Goal: Transaction & Acquisition: Purchase product/service

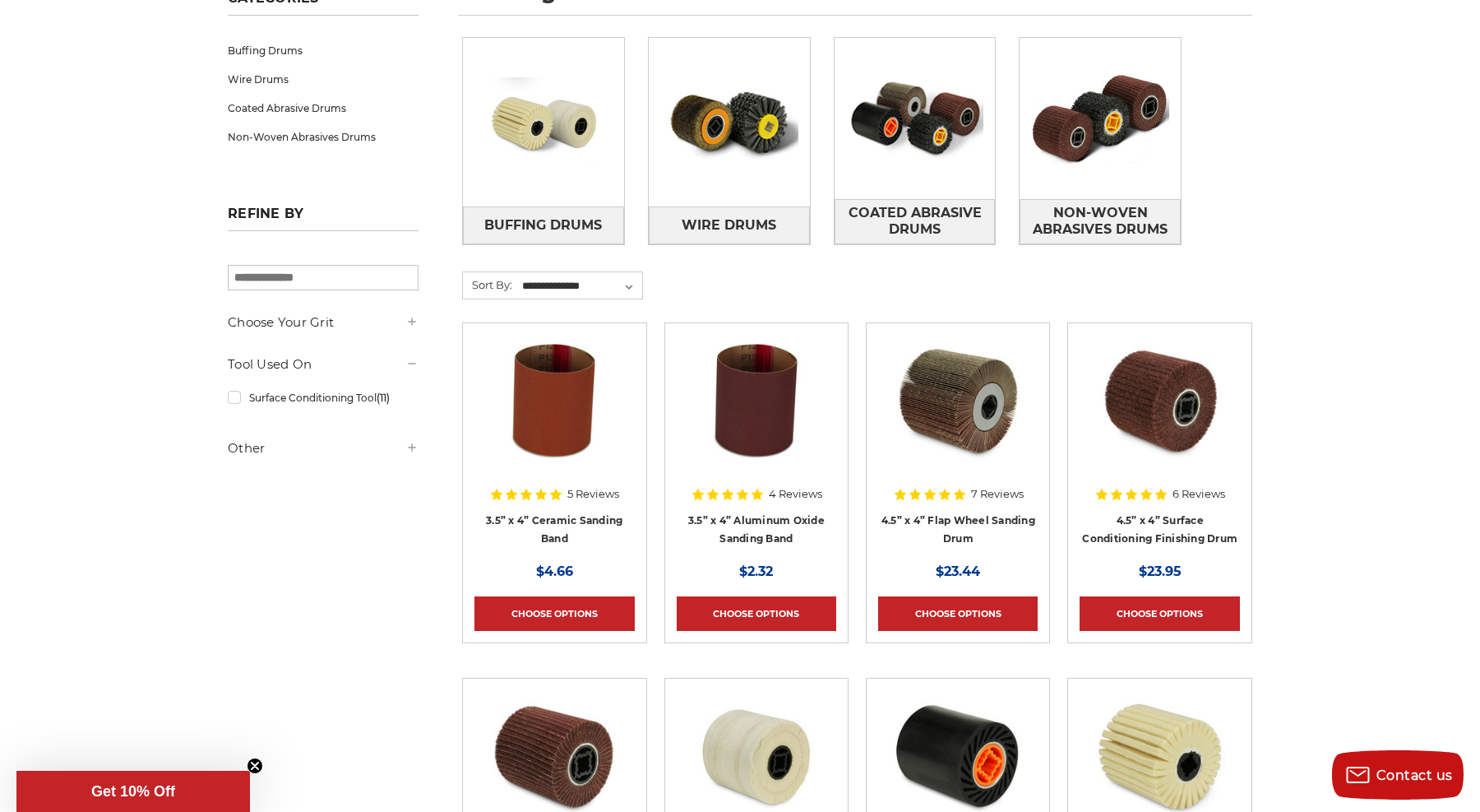
scroll to position [279, 0]
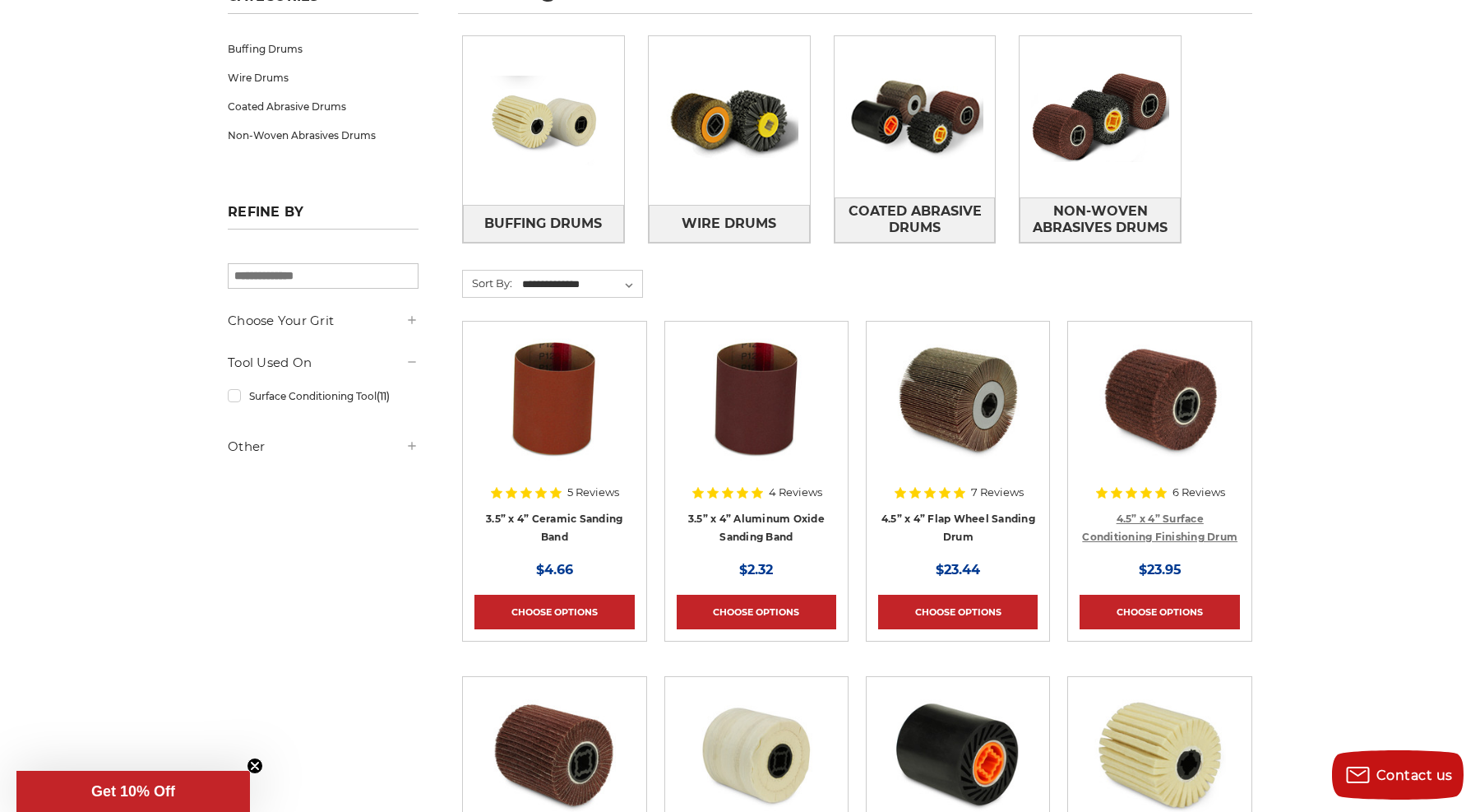
click at [1145, 537] on link "4.5” x 4” Surface Conditioning Finishing Drum" at bounding box center [1160, 528] width 155 height 32
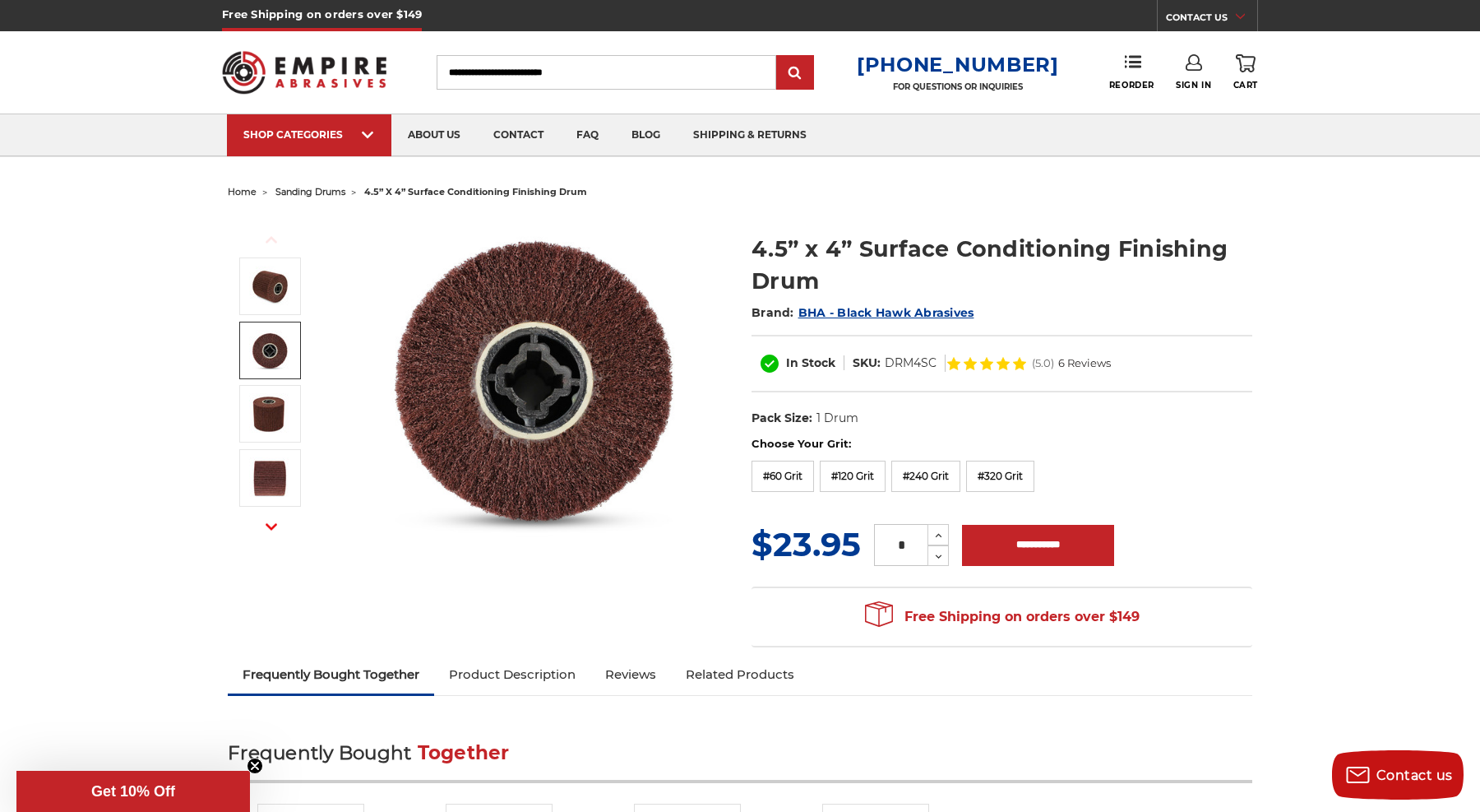
click at [266, 348] on img at bounding box center [270, 351] width 41 height 41
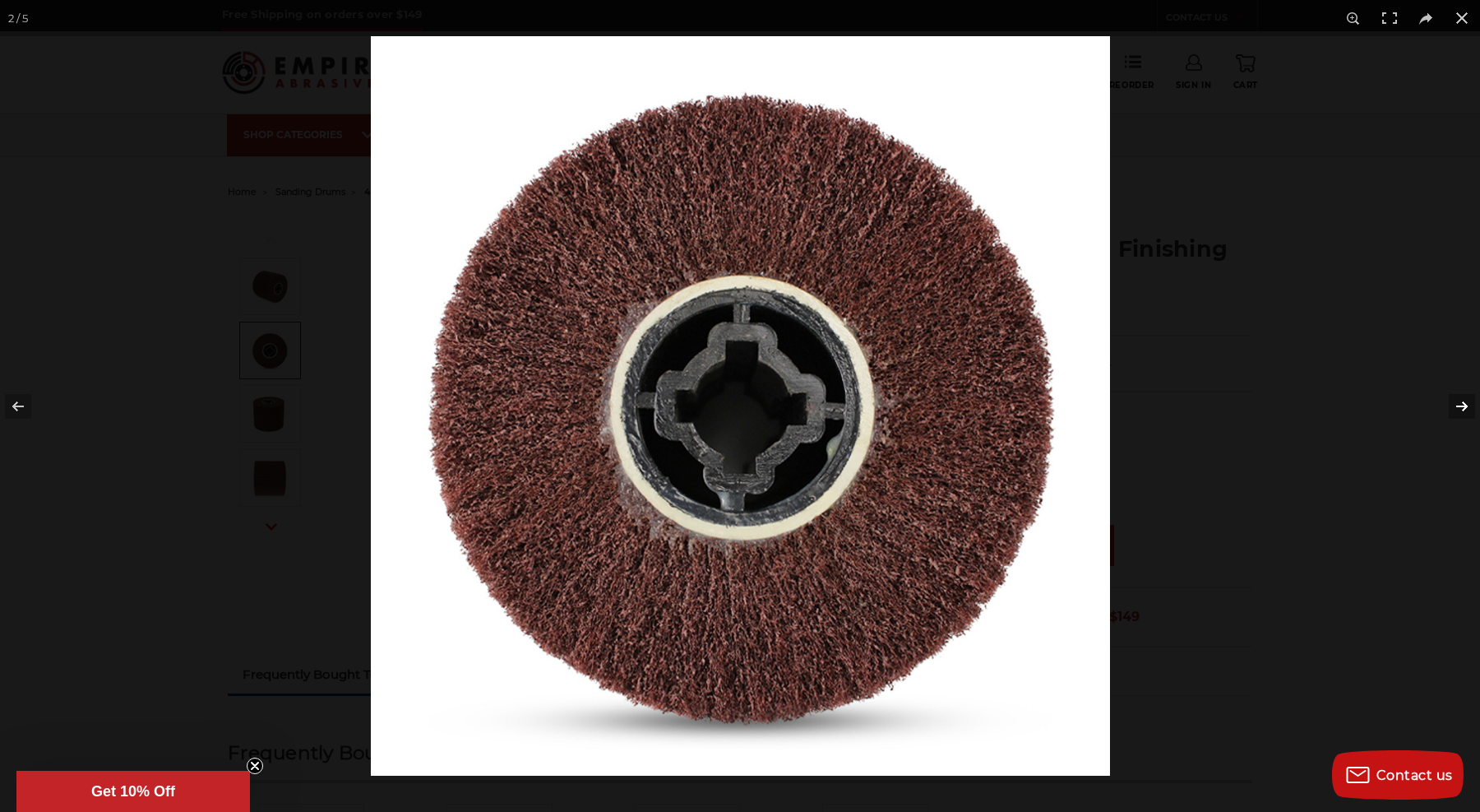
click at [1466, 398] on button at bounding box center [1452, 406] width 58 height 82
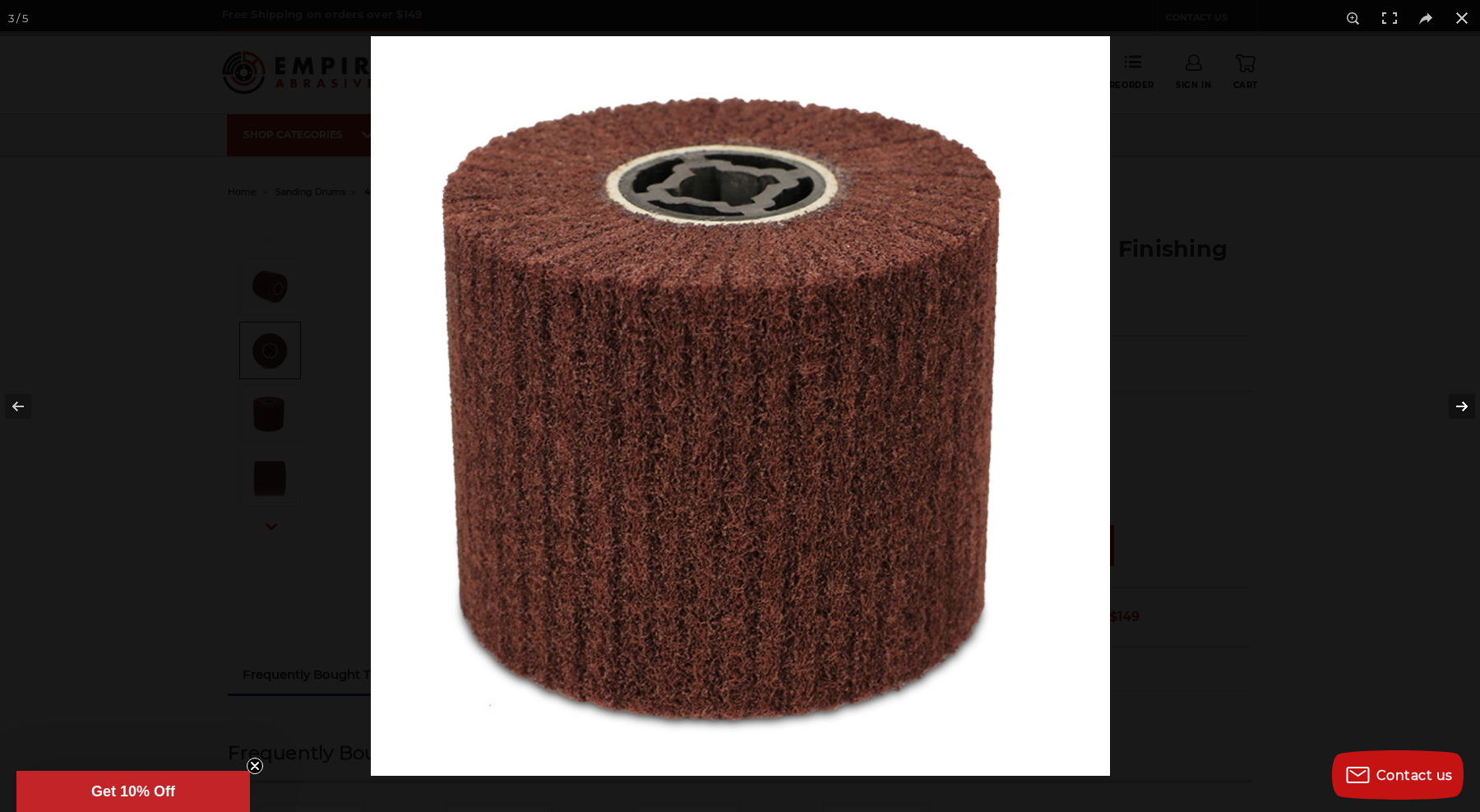
click at [1466, 398] on button at bounding box center [1452, 406] width 58 height 82
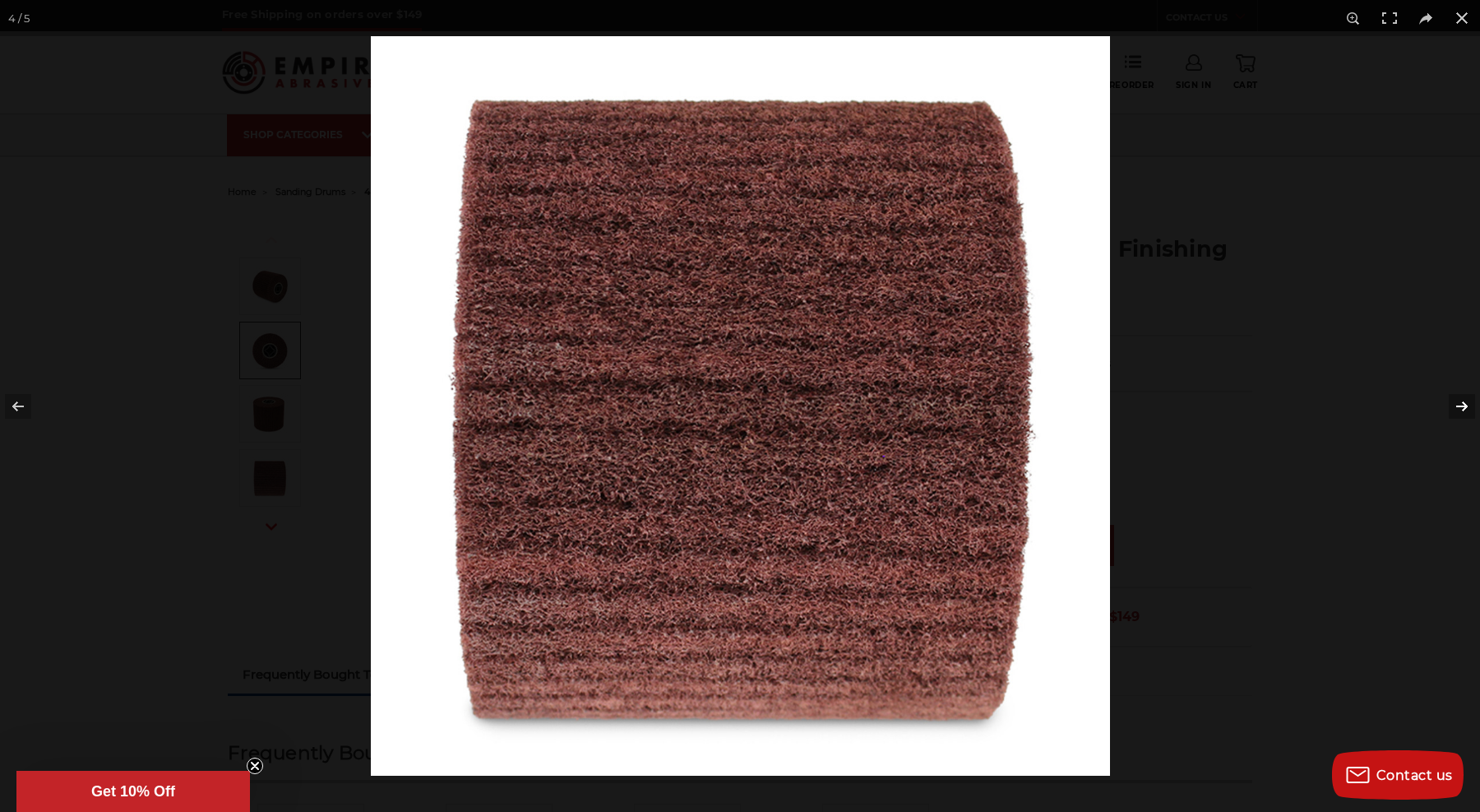
click at [1466, 398] on button at bounding box center [1452, 406] width 58 height 82
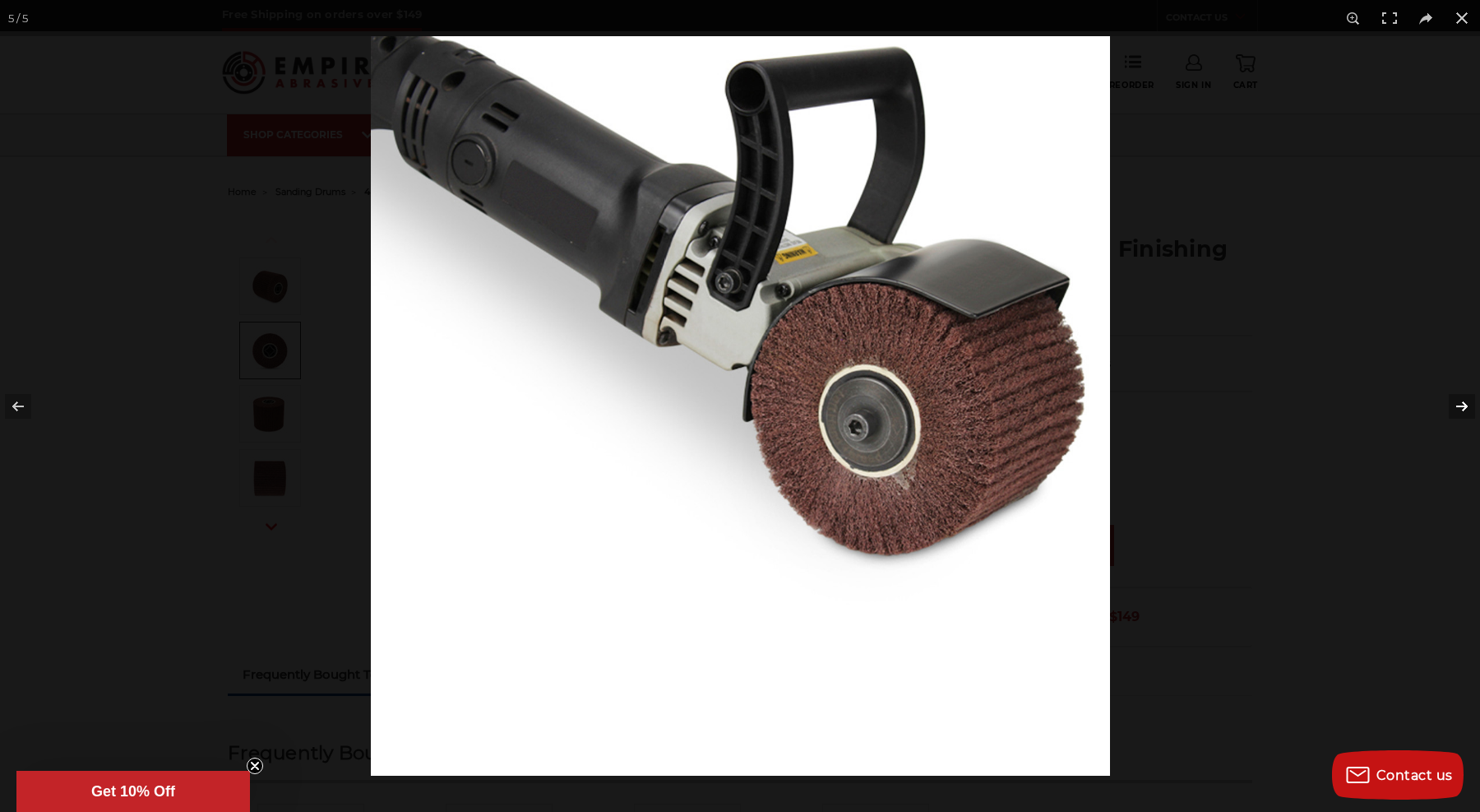
click at [1466, 398] on button at bounding box center [1452, 406] width 58 height 82
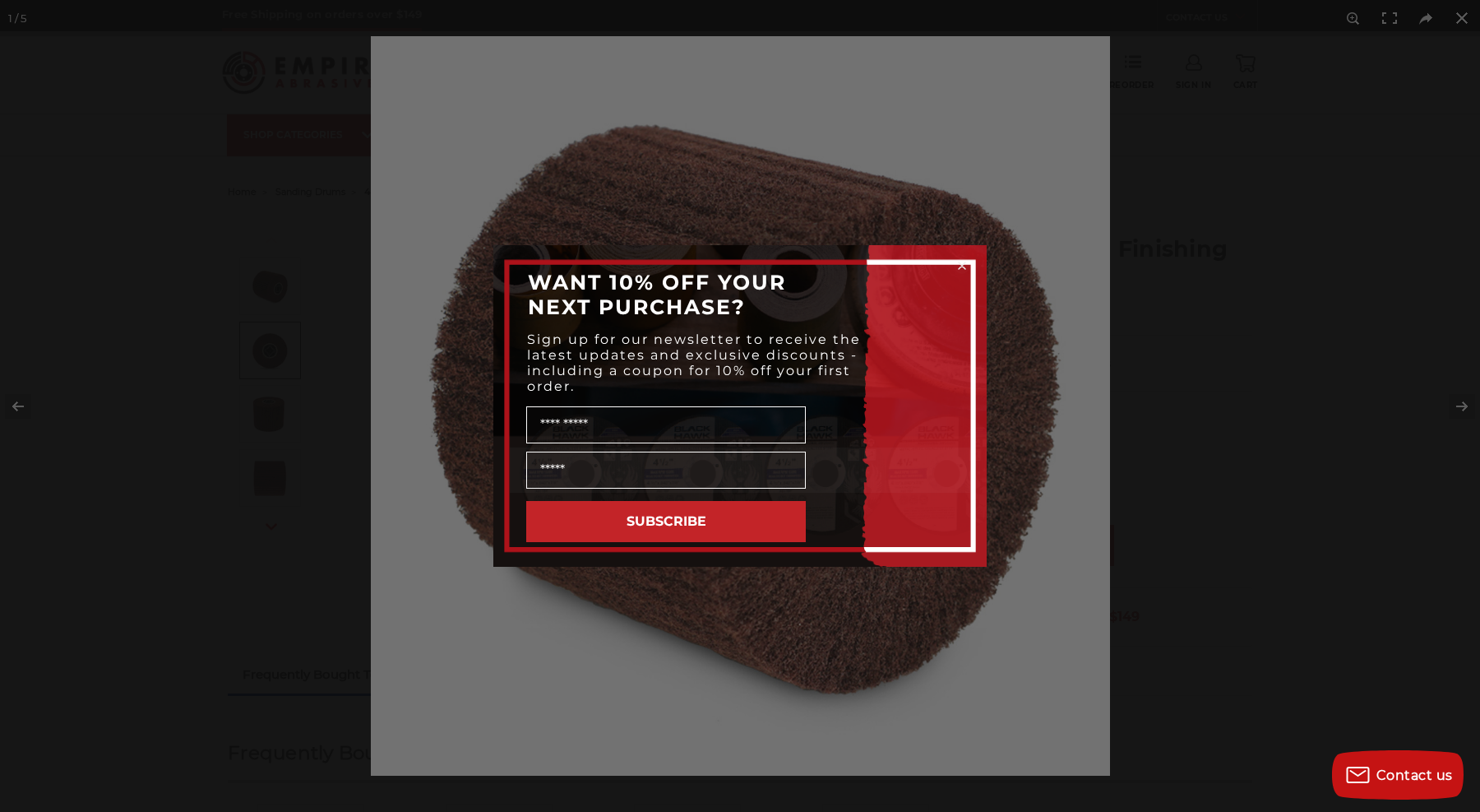
click at [967, 263] on circle "Close dialog" at bounding box center [962, 266] width 16 height 16
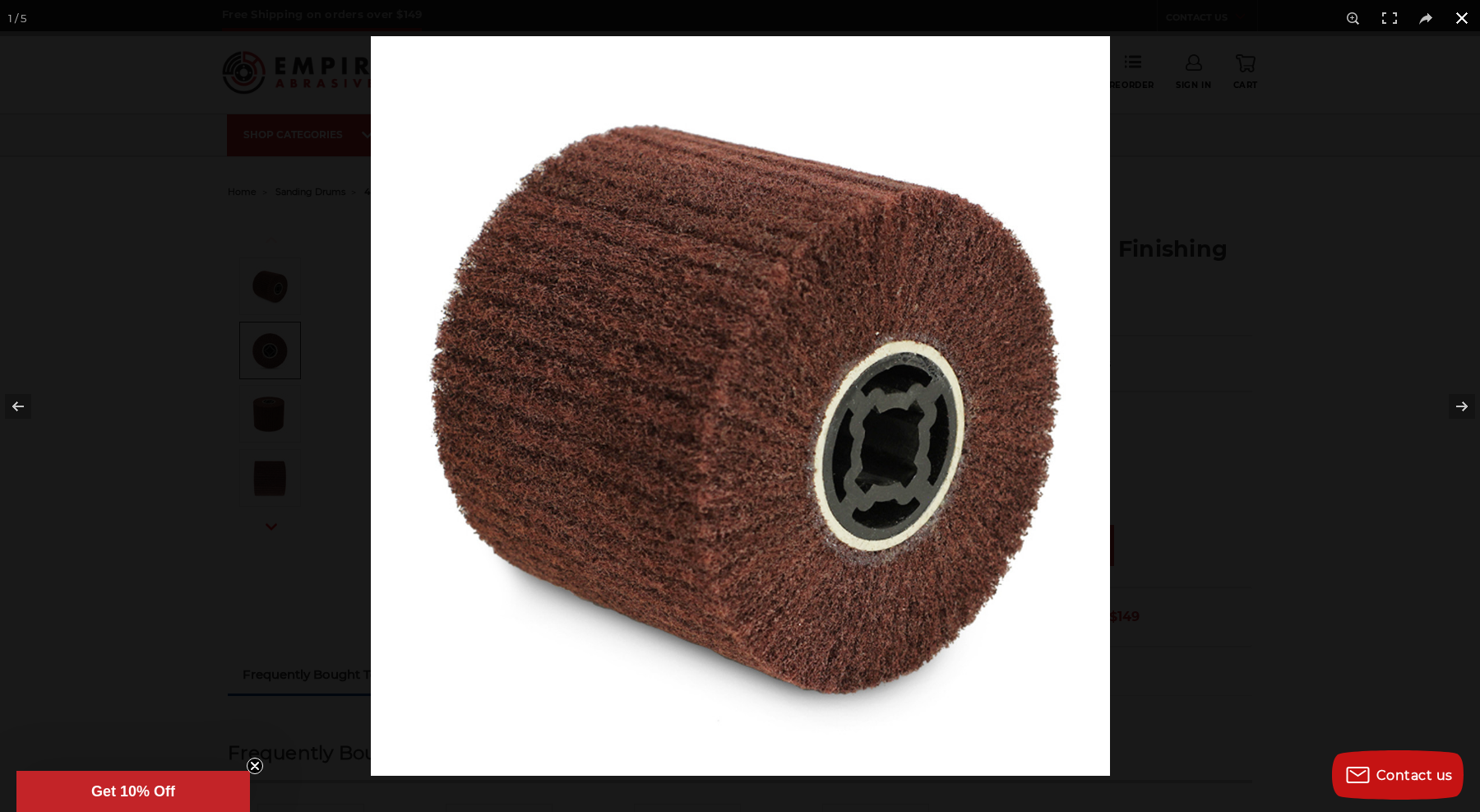
click at [117, 338] on div at bounding box center [740, 406] width 1480 height 812
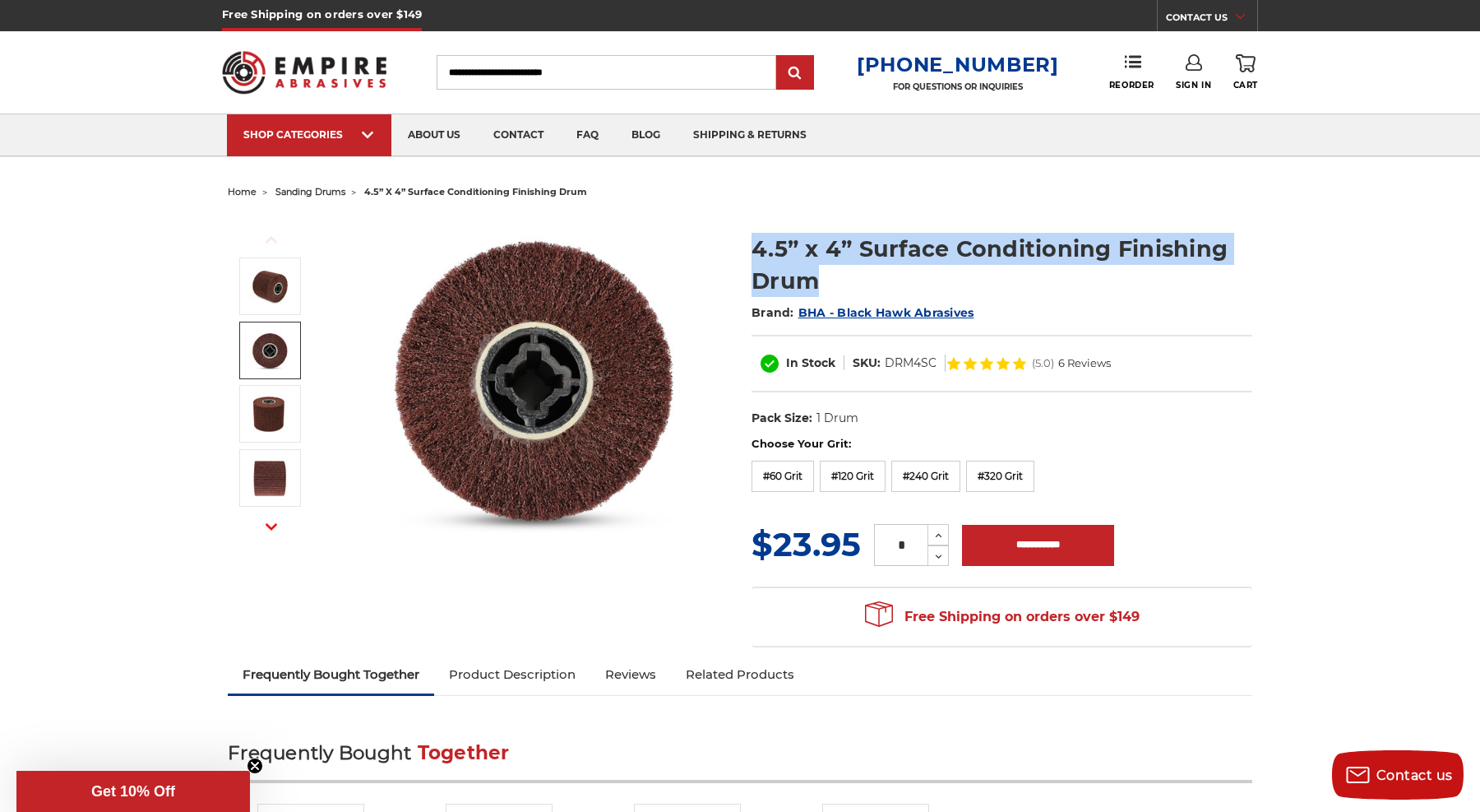
drag, startPoint x: 756, startPoint y: 246, endPoint x: 837, endPoint y: 267, distance: 83.7
click at [837, 267] on h1 "4.5” x 4” Surface Conditioning Finishing Drum" at bounding box center [1002, 264] width 500 height 64
